Goal: Task Accomplishment & Management: Manage account settings

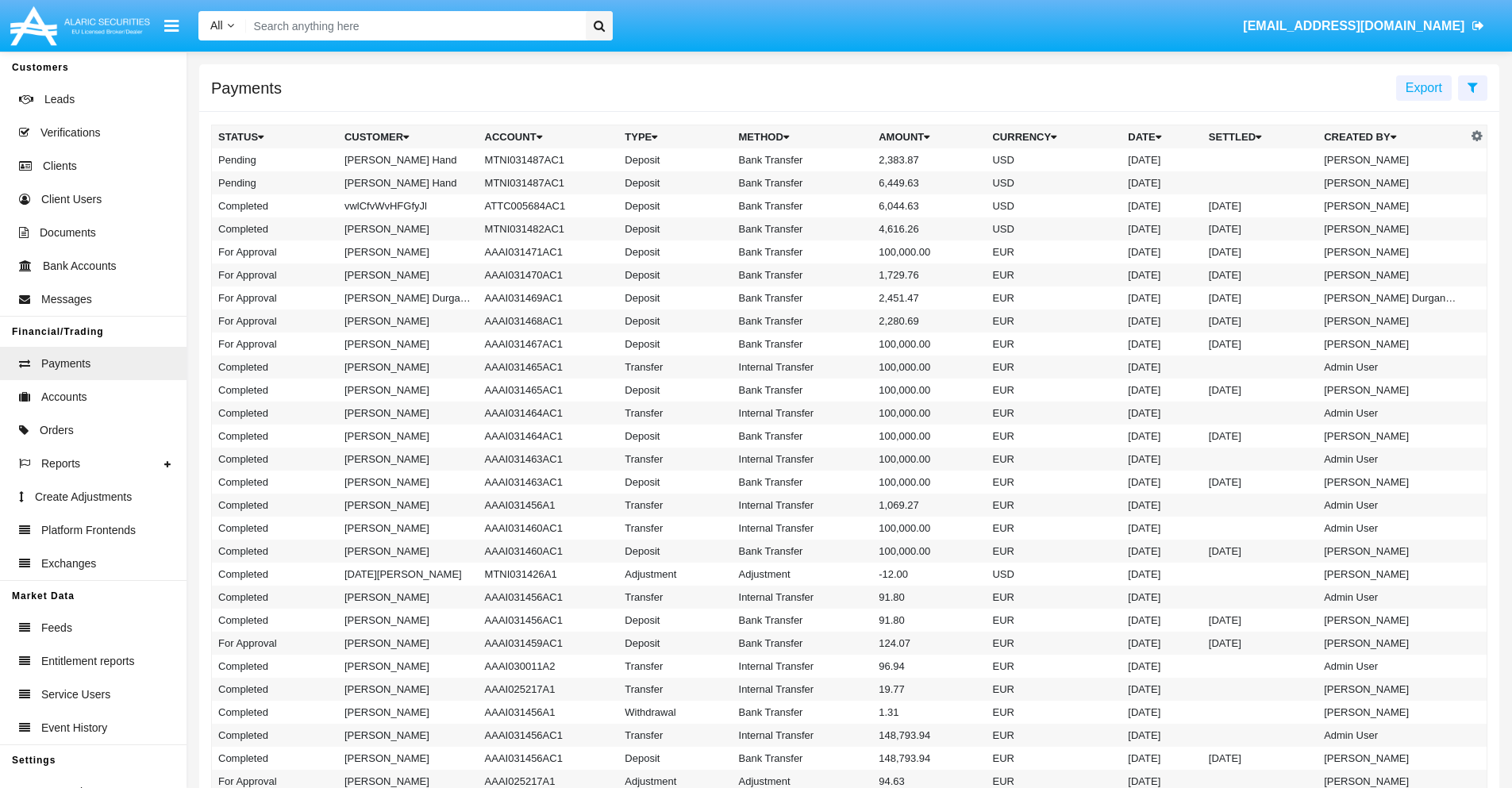
click at [1473, 87] on icon at bounding box center [1473, 87] width 11 height 13
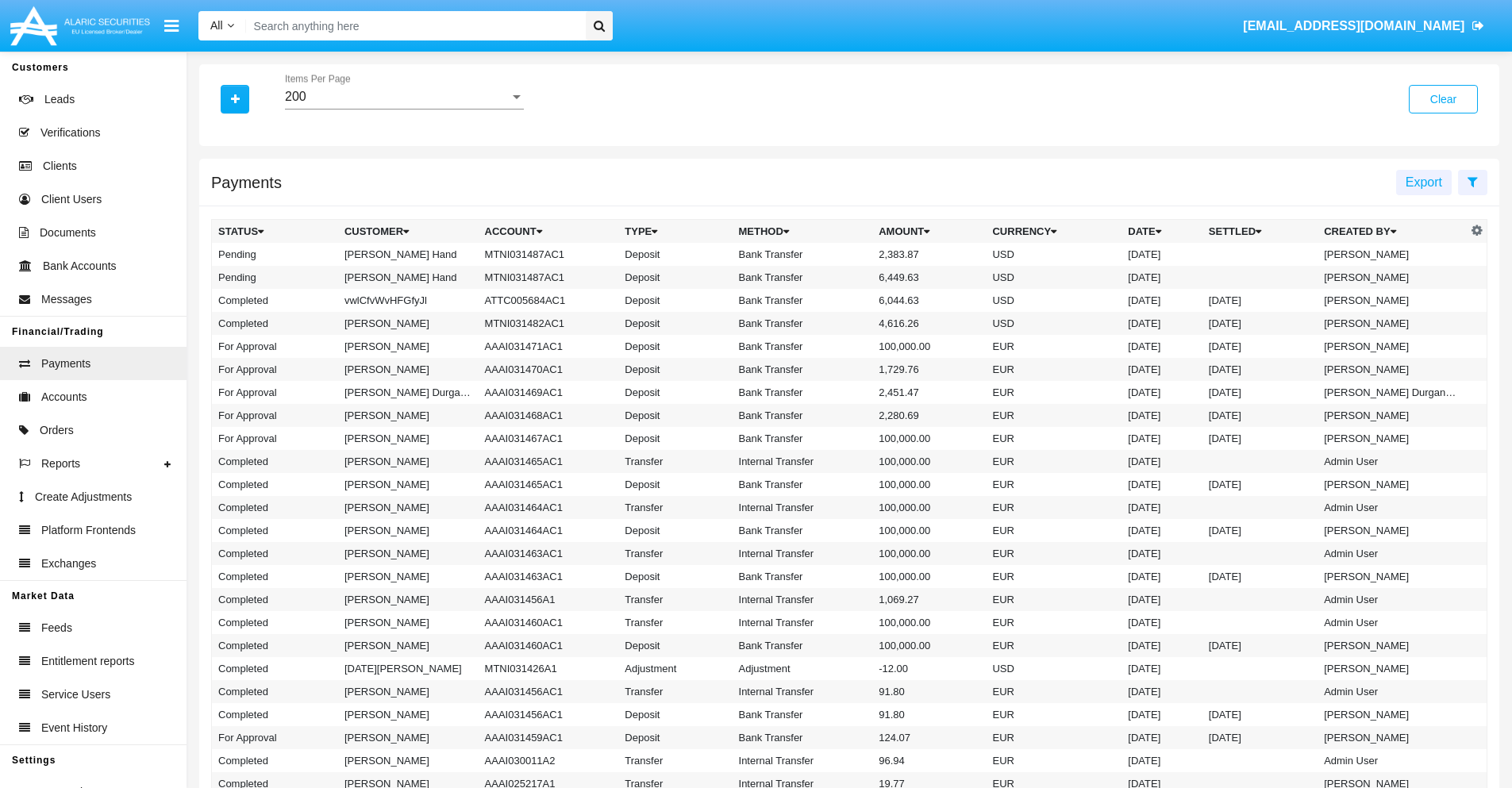
click at [404, 97] on div "200" at bounding box center [397, 96] width 225 height 14
click at [404, 109] on span "10" at bounding box center [404, 109] width 239 height 38
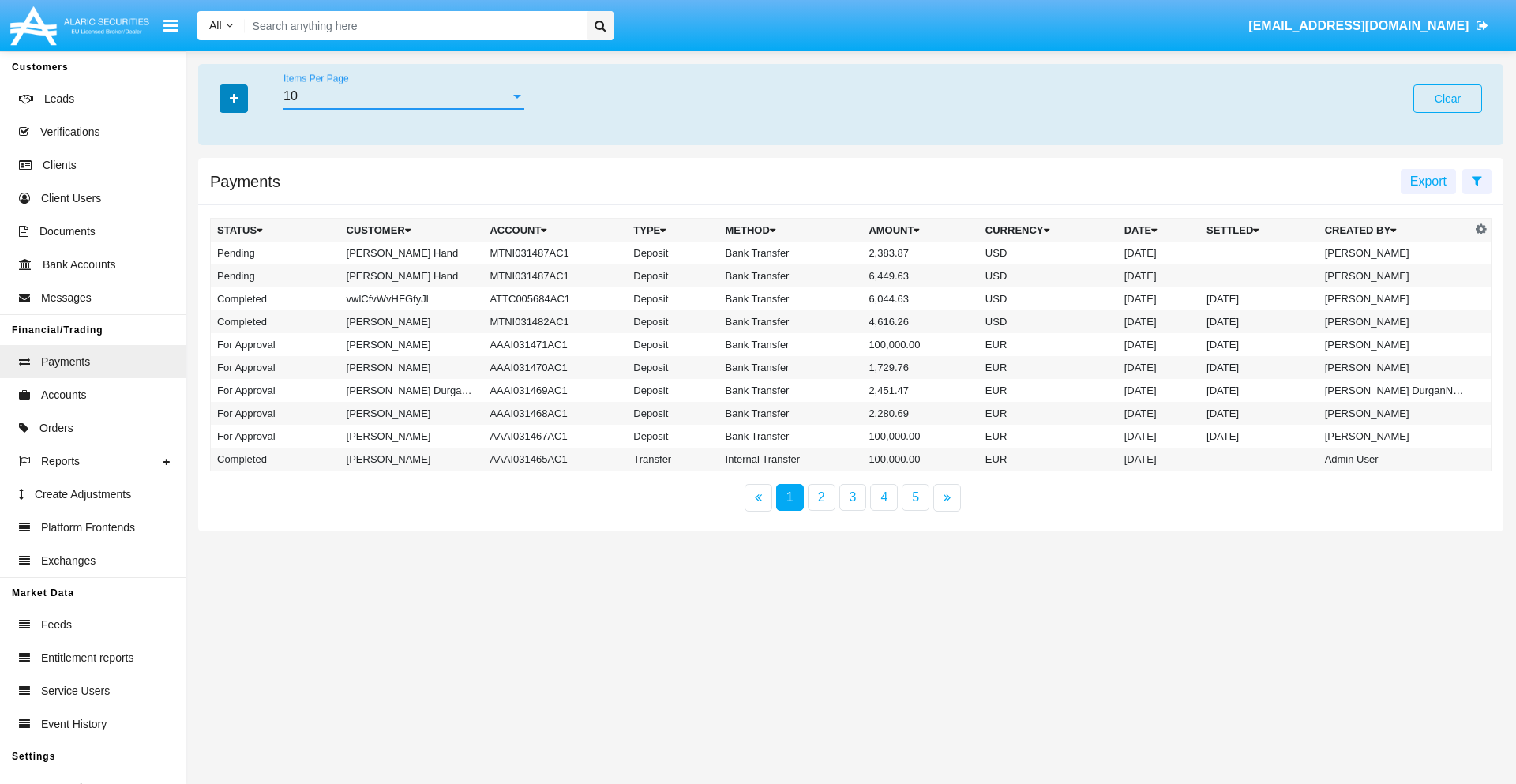
click at [234, 97] on icon "button" at bounding box center [234, 99] width 9 height 11
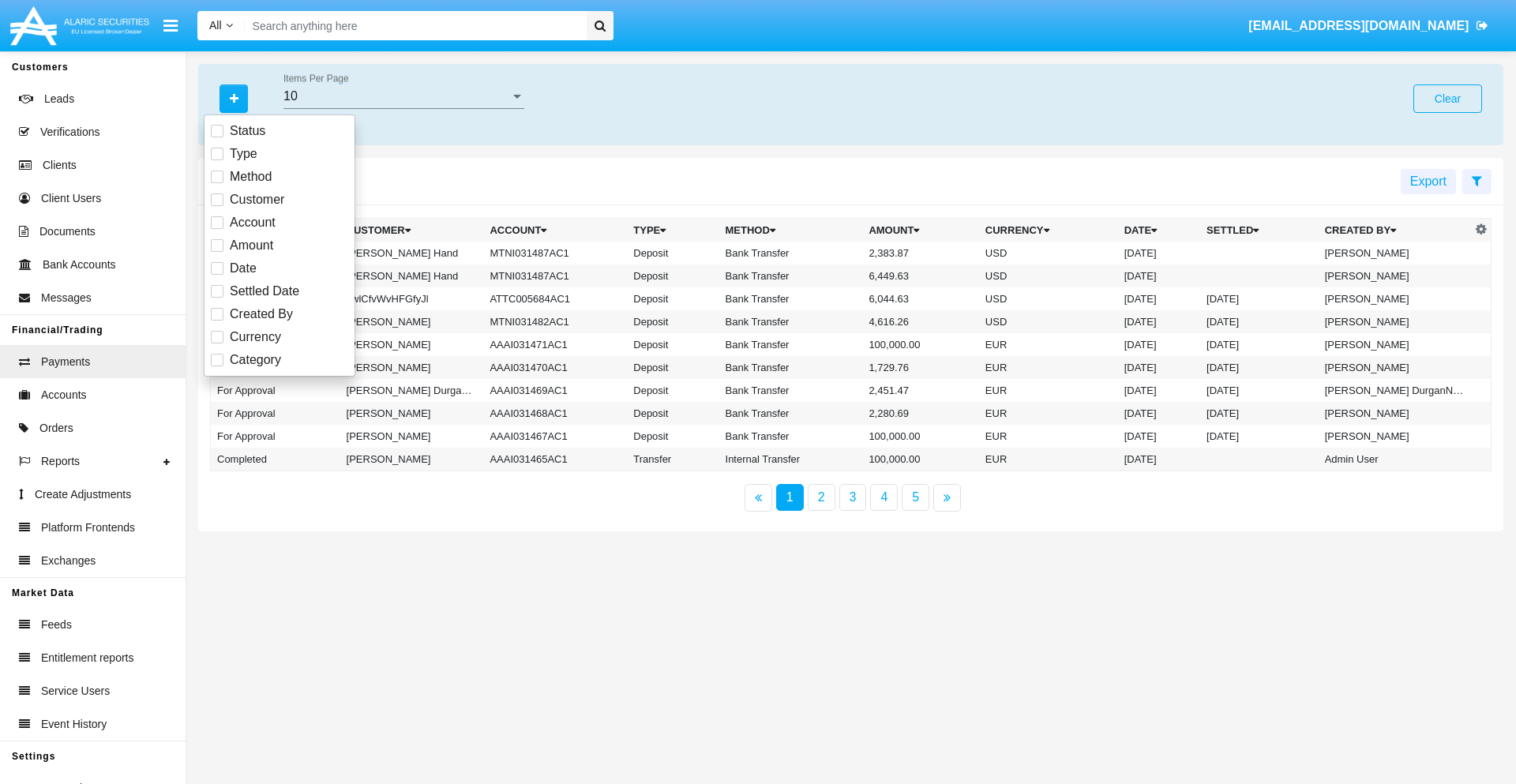
click at [247, 131] on span "Status" at bounding box center [248, 131] width 36 height 19
click at [217, 137] on input "Status" at bounding box center [216, 137] width 1 height 1
checkbox input "true"
click at [234, 97] on icon "button" at bounding box center [234, 99] width 9 height 11
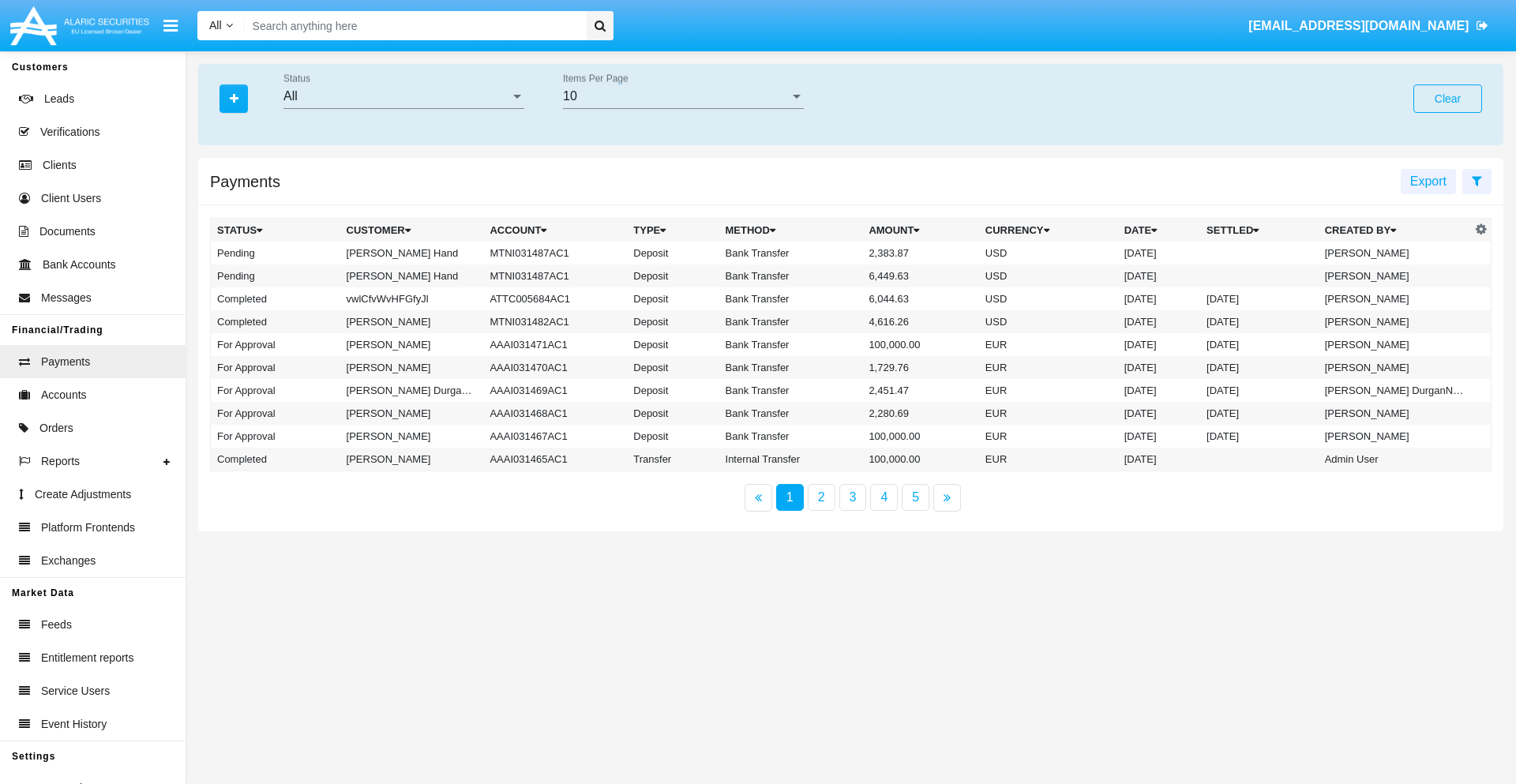
click at [404, 97] on div "All" at bounding box center [396, 96] width 227 height 14
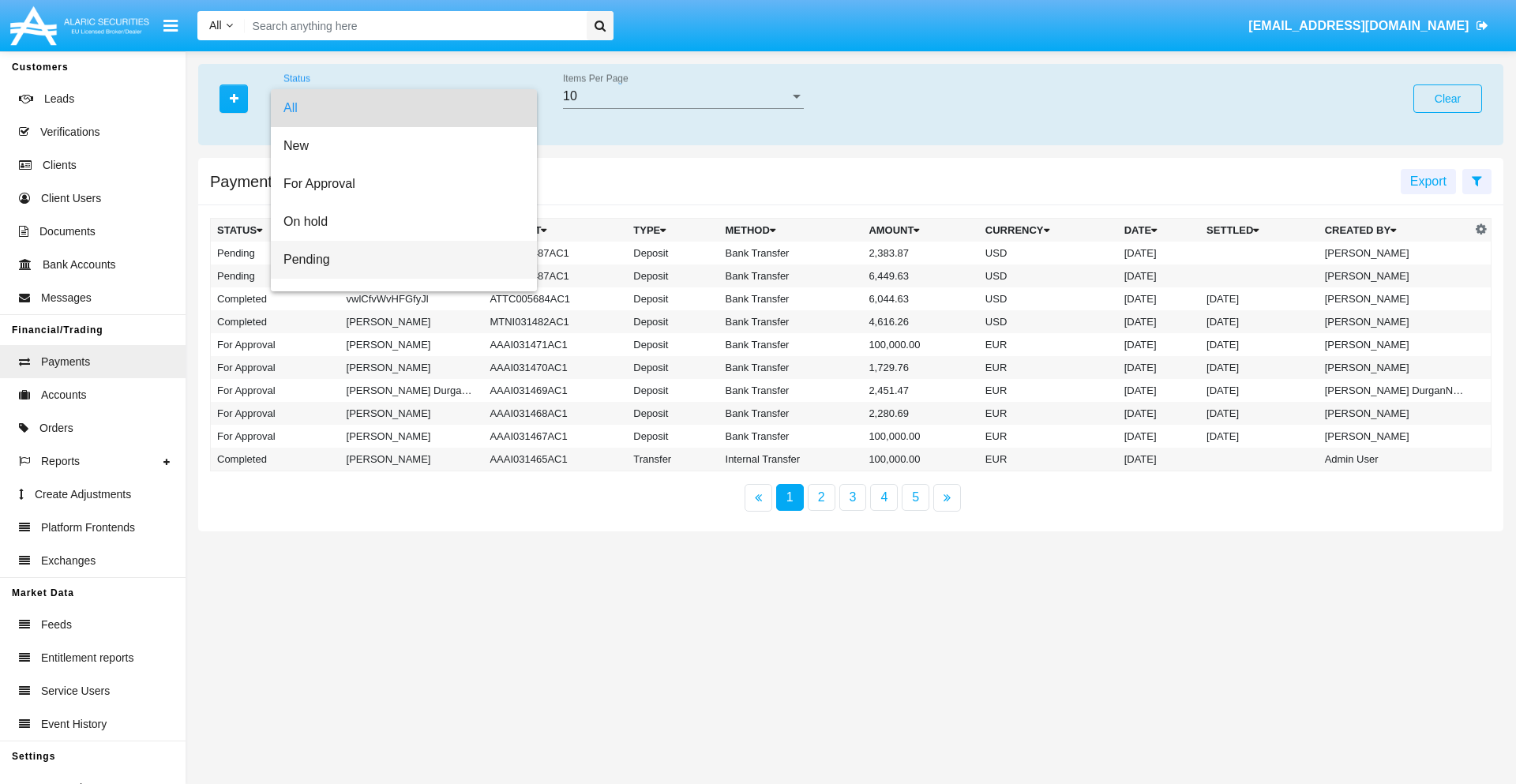
click at [397, 260] on span "Pending" at bounding box center [404, 259] width 240 height 38
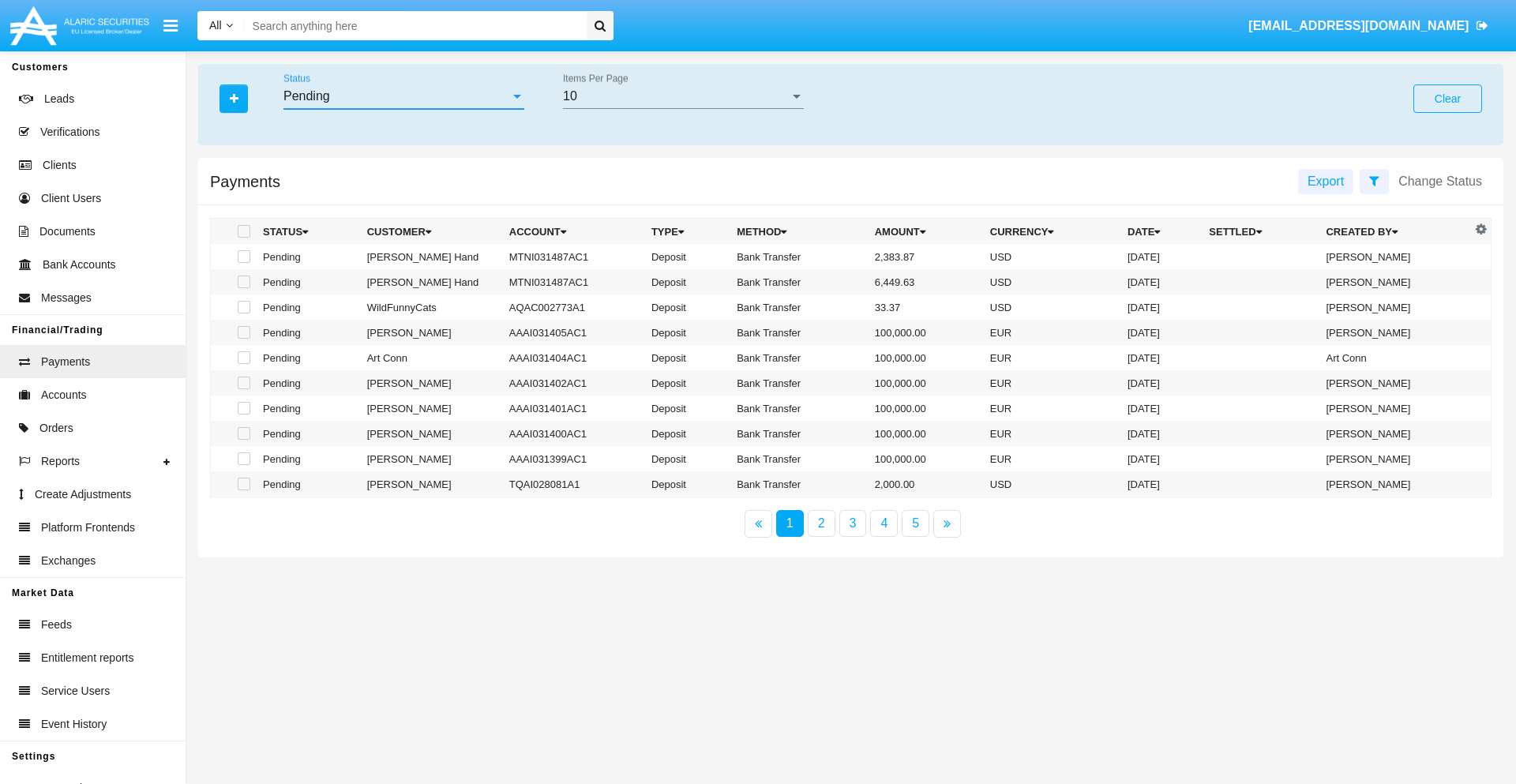
click at [242, 257] on span at bounding box center [244, 257] width 13 height 13
click at [243, 263] on input "checkbox" at bounding box center [243, 263] width 1 height 1
checkbox input "true"
click at [242, 282] on span at bounding box center [244, 282] width 13 height 13
click at [243, 288] on input "checkbox" at bounding box center [243, 288] width 1 height 1
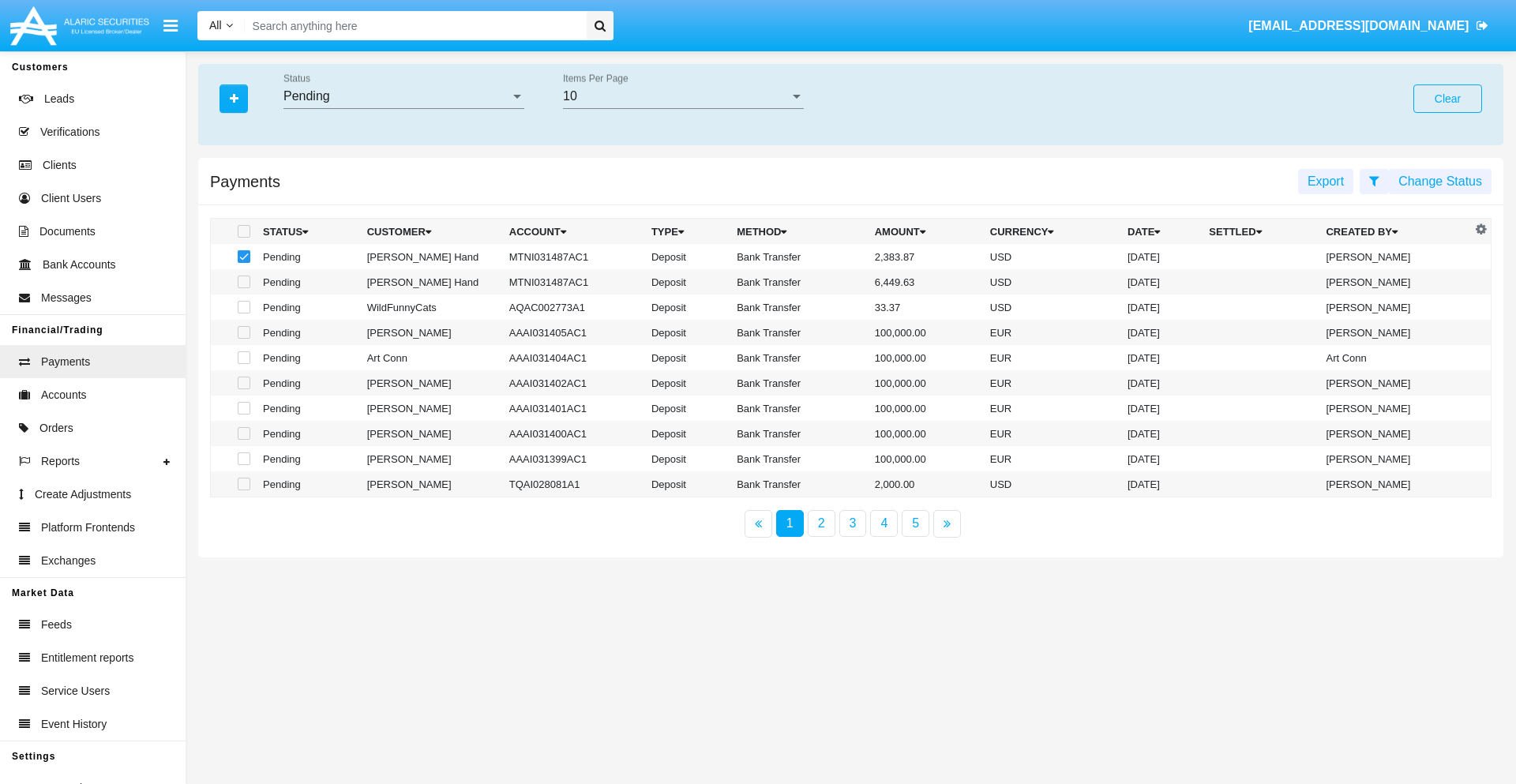
checkbox input "true"
click at [1440, 181] on button "Change Status" at bounding box center [1440, 181] width 102 height 25
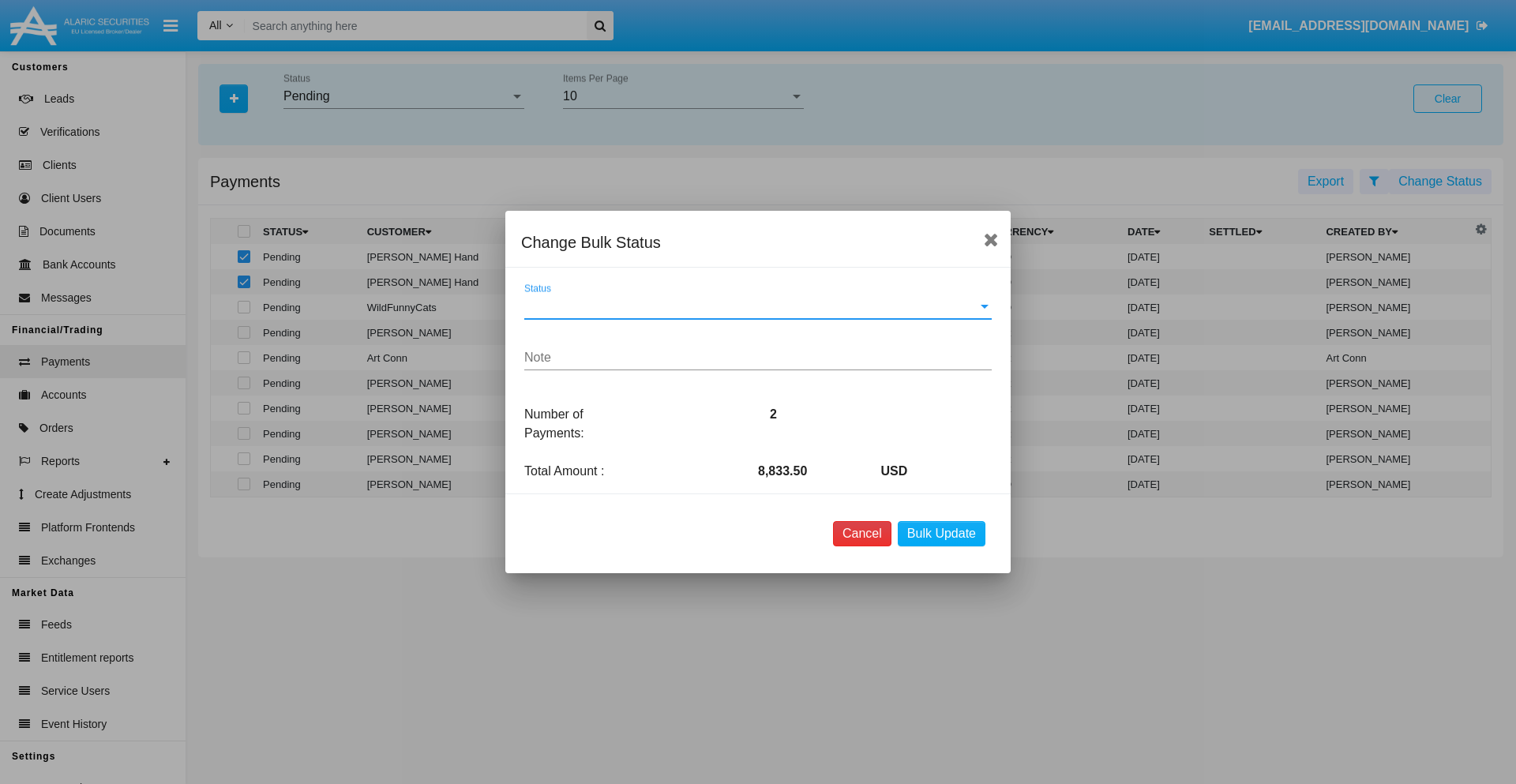
click at [861, 534] on button "Cancel" at bounding box center [862, 533] width 58 height 25
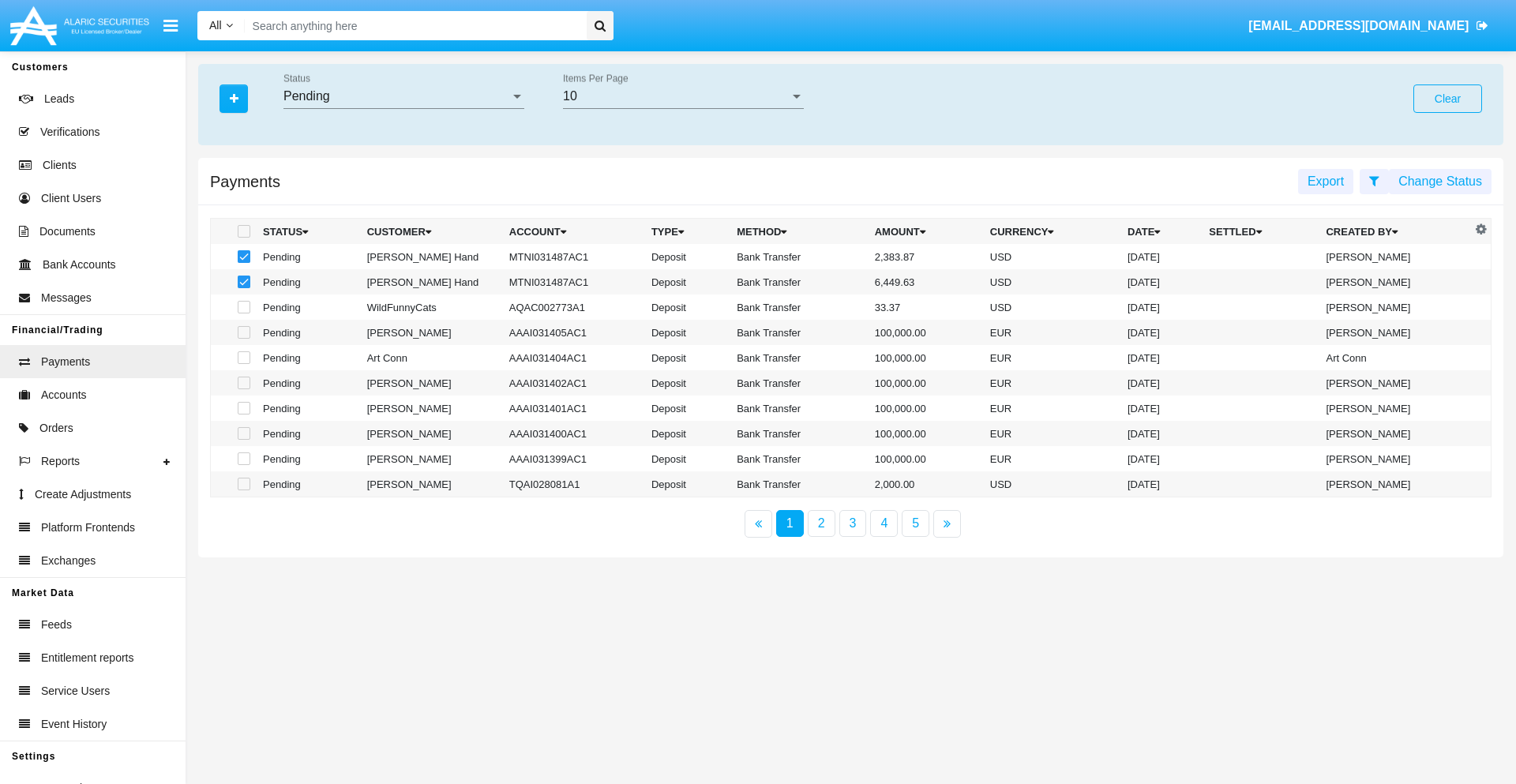
click at [1440, 181] on button "Change Status" at bounding box center [1440, 181] width 102 height 25
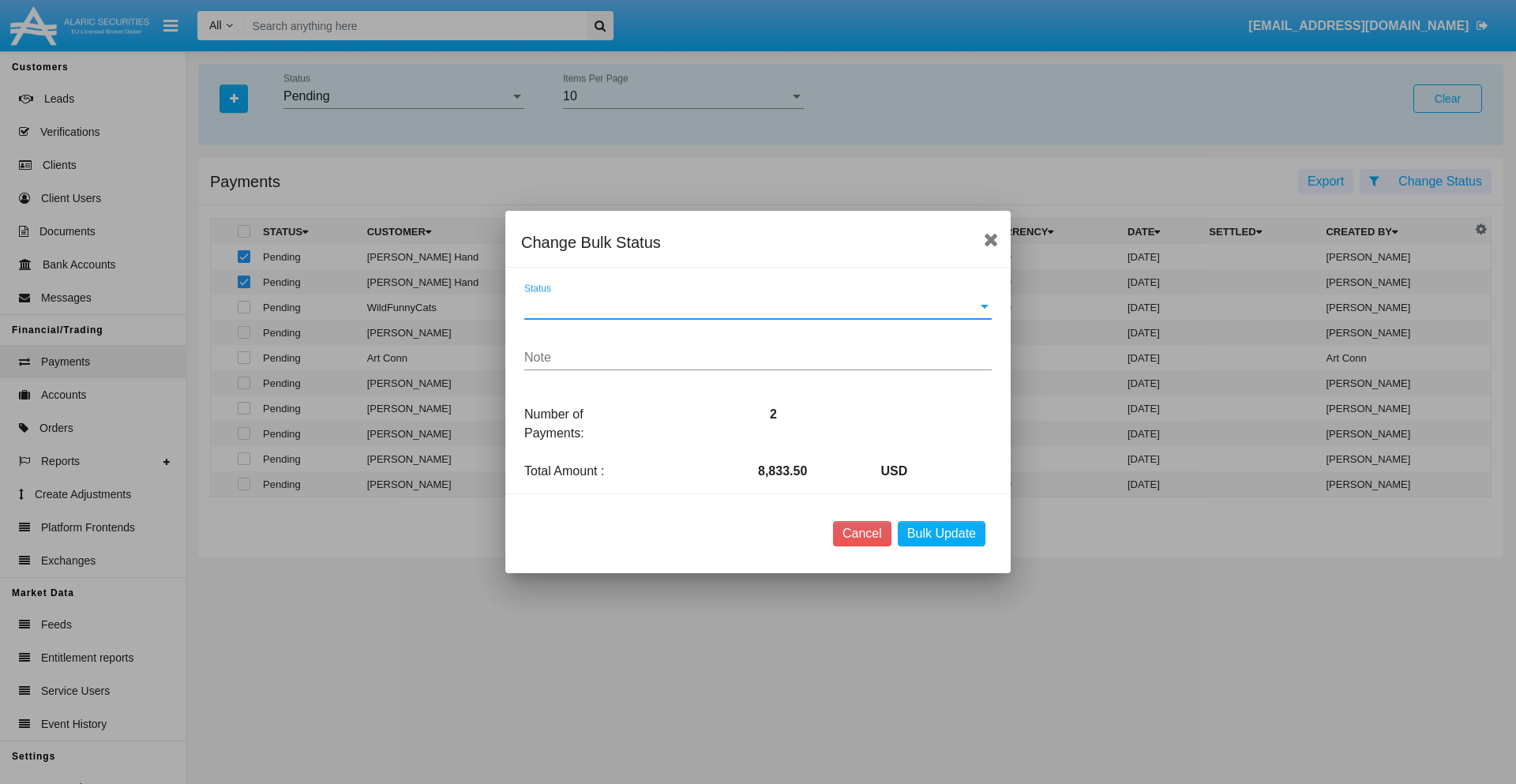
click at [758, 306] on span "Status" at bounding box center [751, 305] width 453 height 14
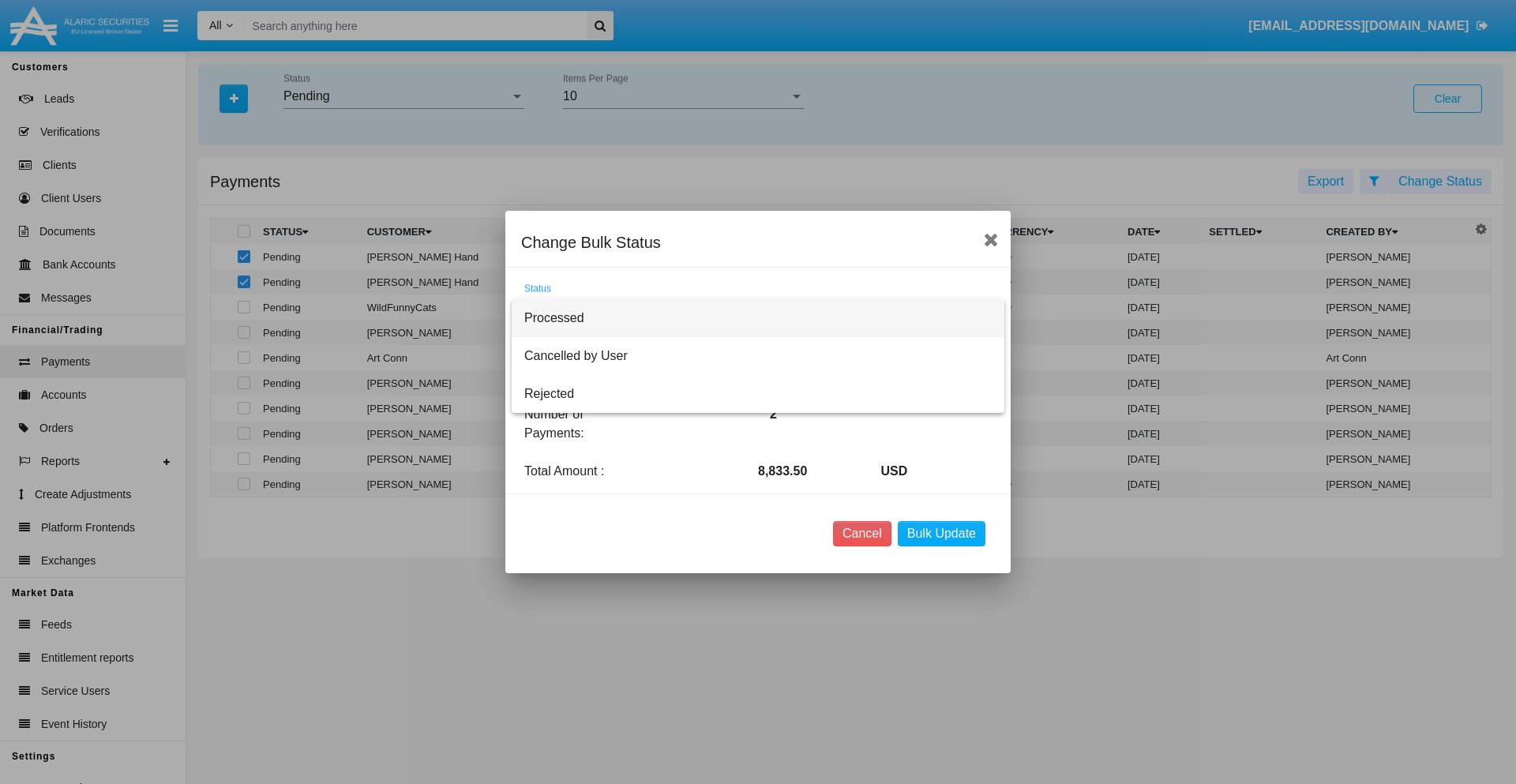
click at [758, 318] on span "Processed" at bounding box center [757, 318] width 467 height 38
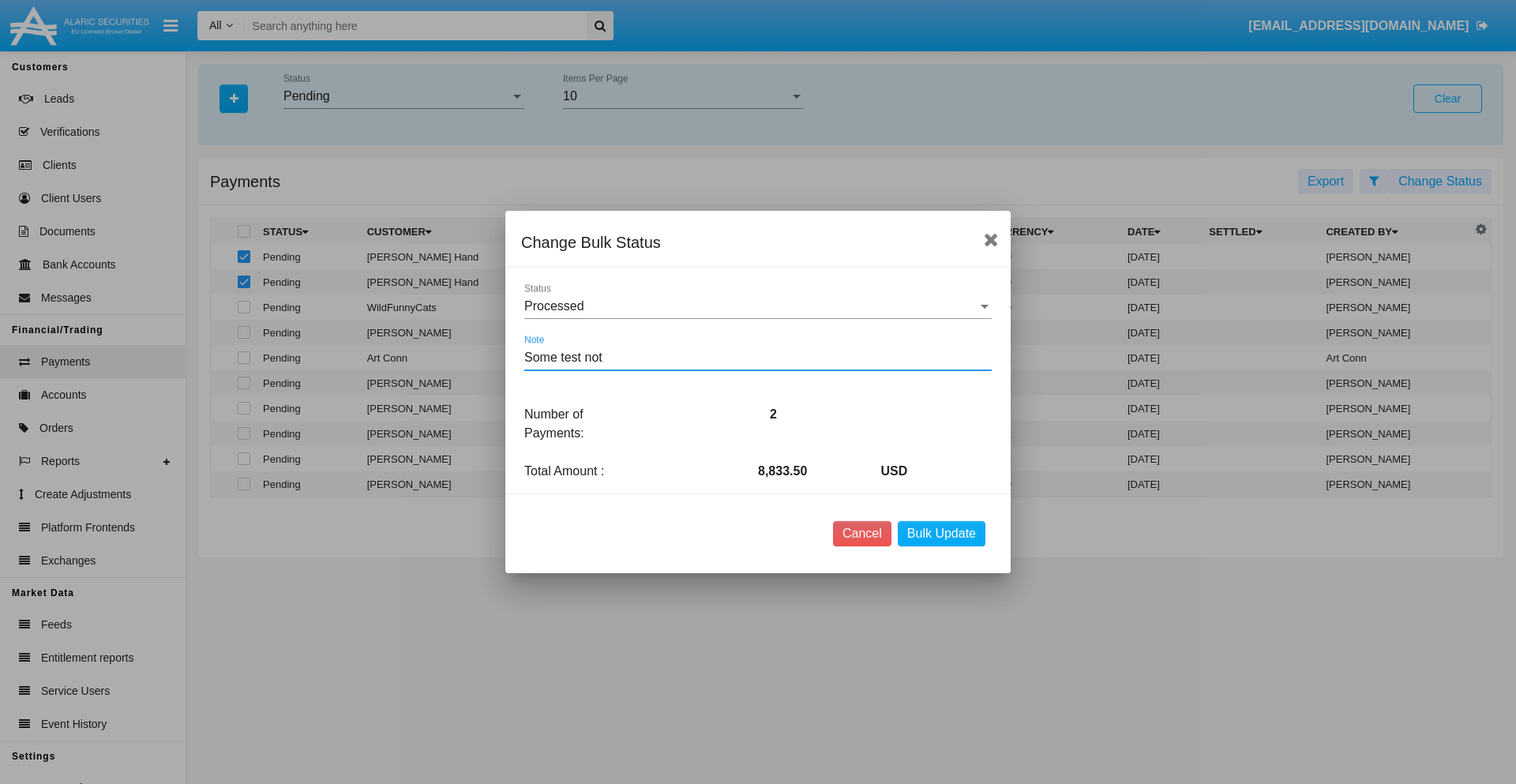
type textarea "Some test note"
click at [941, 534] on button "Bulk Update" at bounding box center [942, 533] width 88 height 25
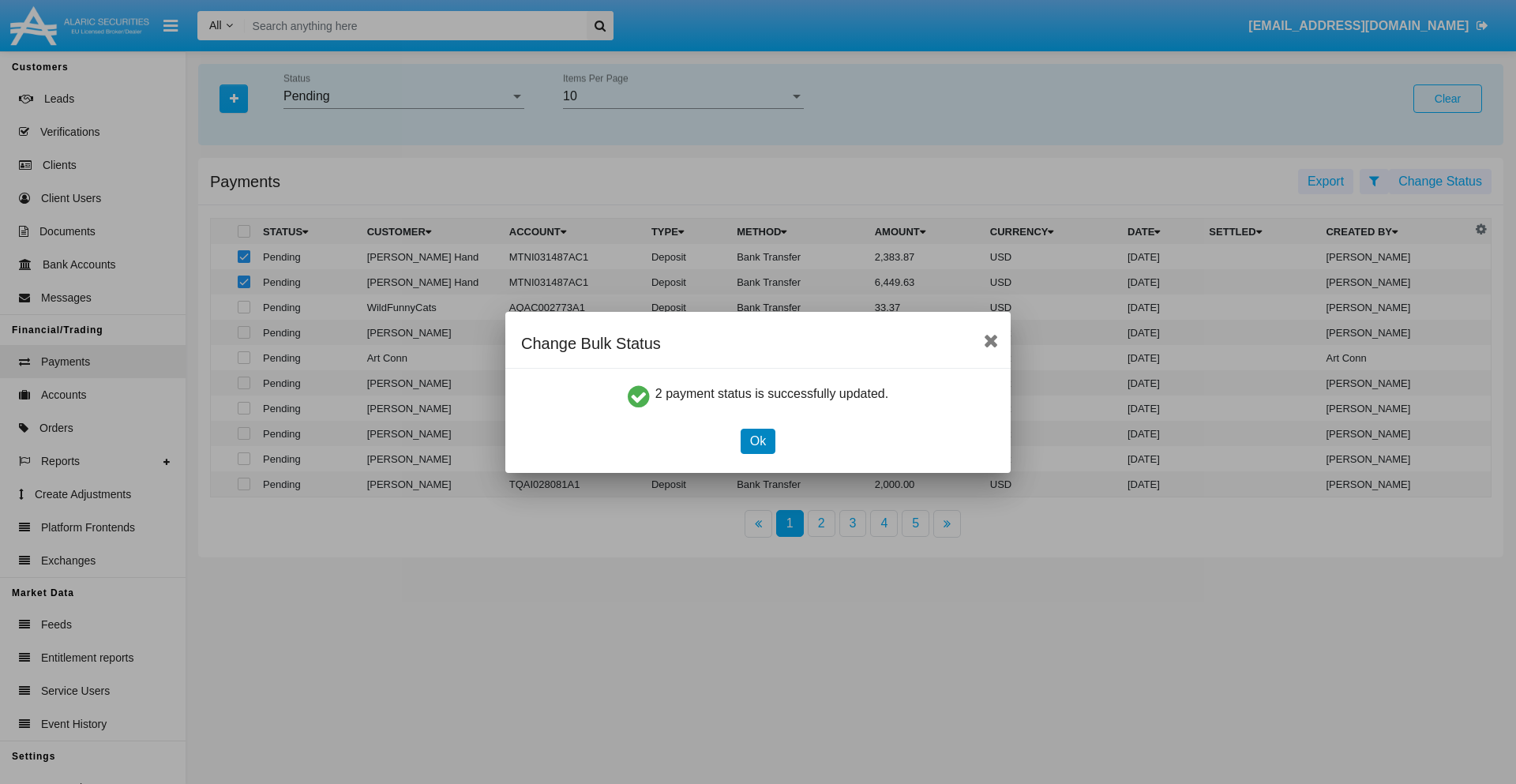
click at [757, 440] on button "Ok" at bounding box center [758, 441] width 35 height 25
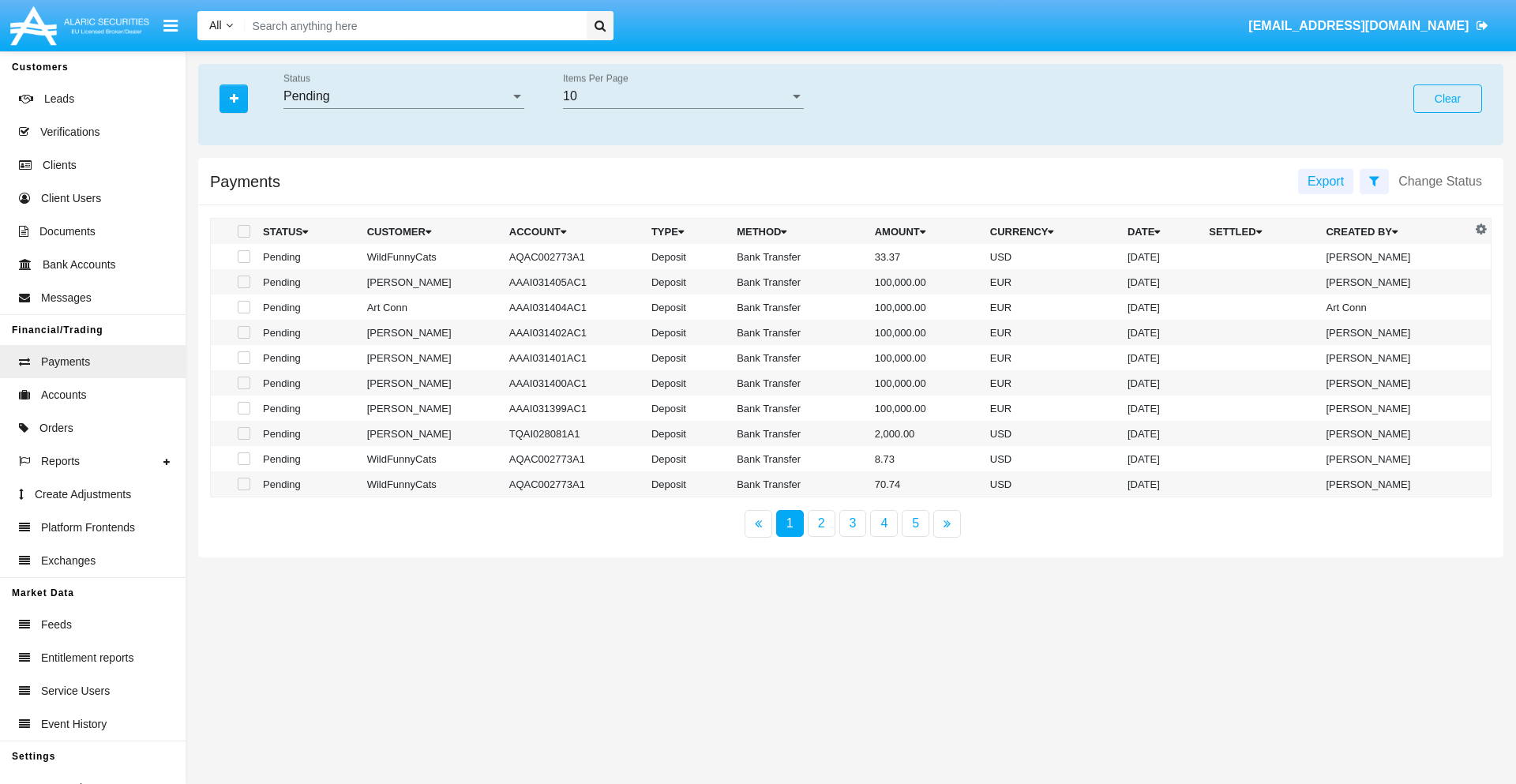
click at [404, 97] on div "Pending" at bounding box center [396, 96] width 227 height 14
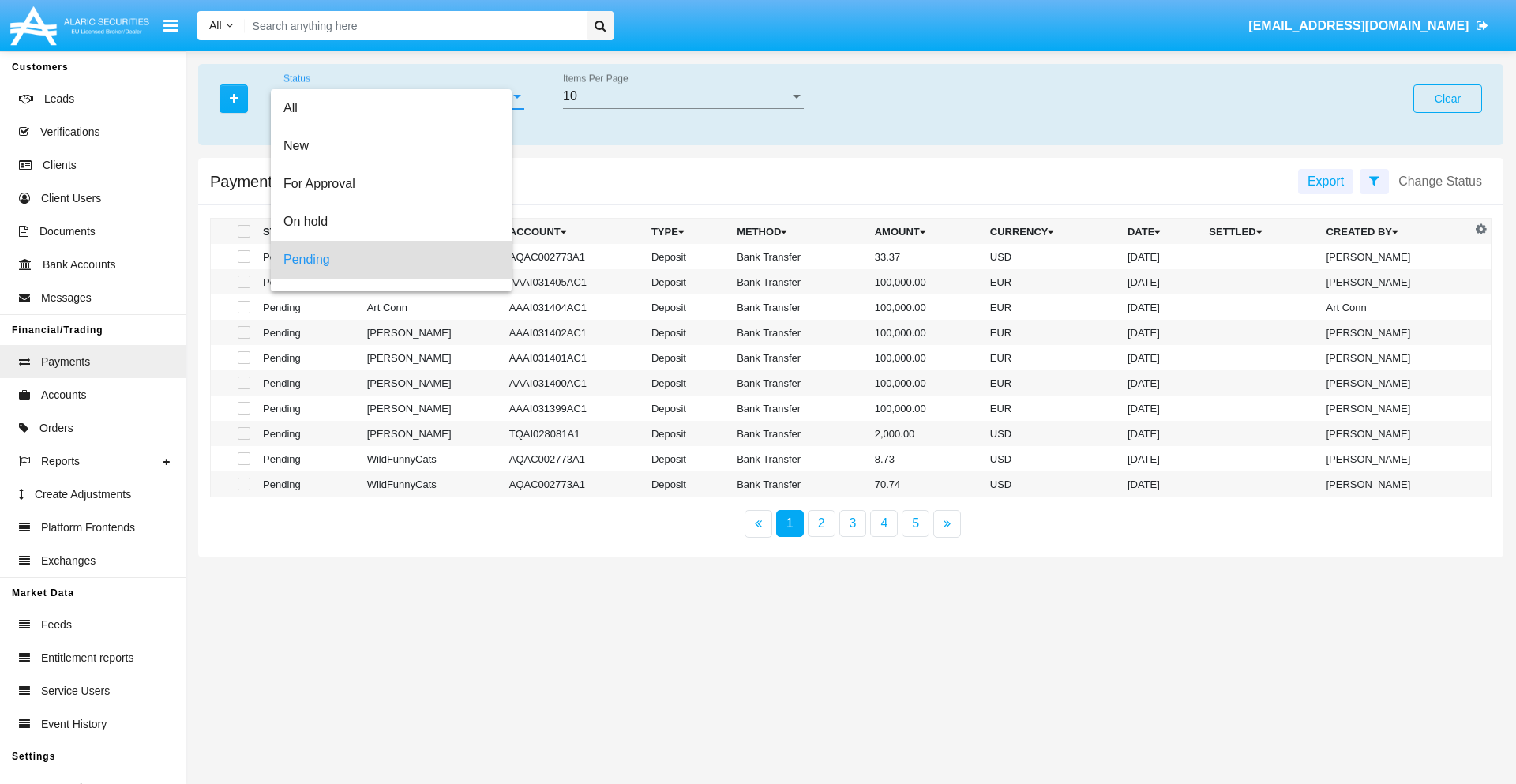
scroll to position [70, 0]
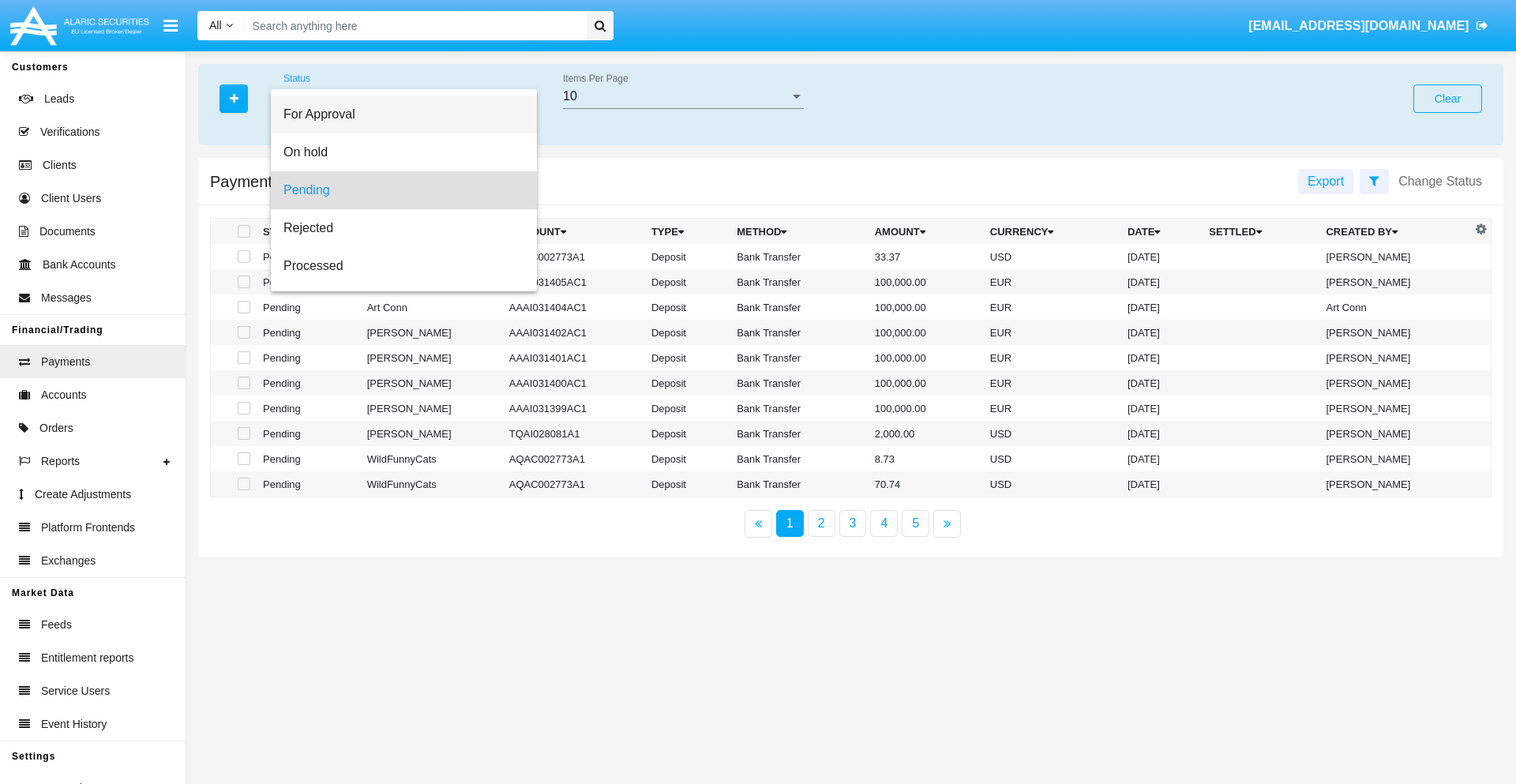
click at [397, 115] on span "For Approval" at bounding box center [404, 115] width 240 height 38
